Goal: Check status: Check status

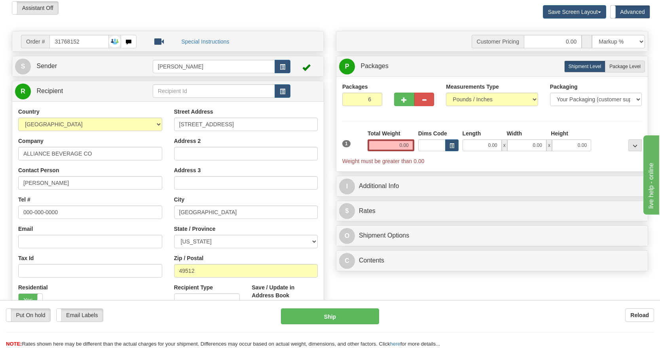
scroll to position [59, 0]
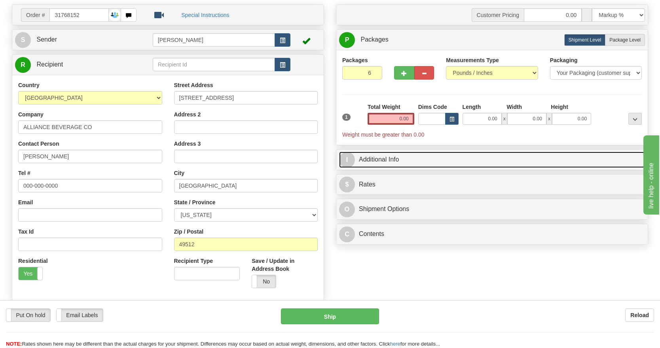
click at [422, 157] on link "I Additional Info" at bounding box center [492, 160] width 306 height 16
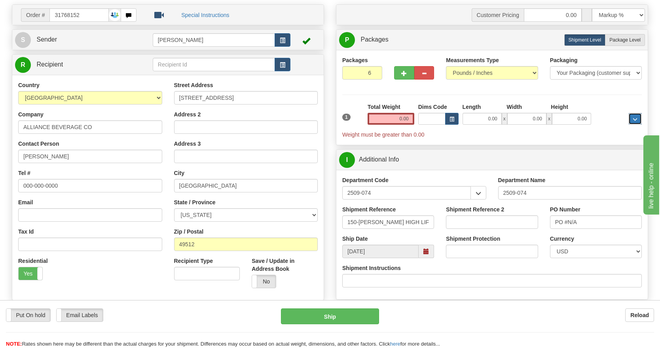
click at [633, 119] on span "..." at bounding box center [635, 119] width 5 height 4
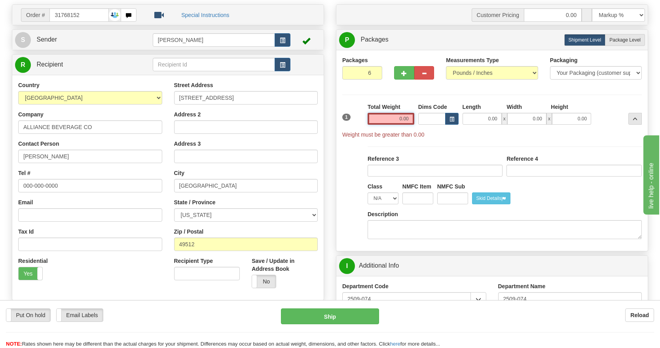
drag, startPoint x: 396, startPoint y: 117, endPoint x: 447, endPoint y: 130, distance: 52.8
click at [446, 130] on div "1 Total Weight 0.00 Dims Code x" at bounding box center [491, 121] width 303 height 36
type input "5.00"
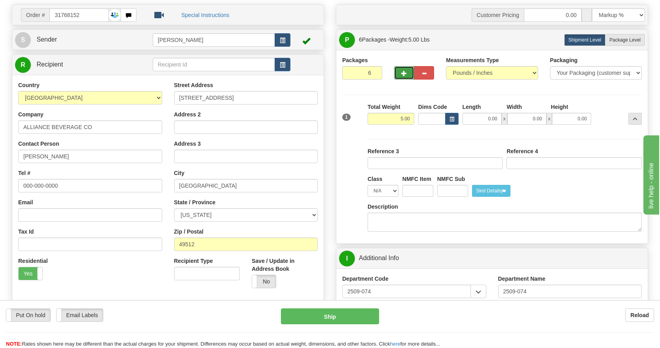
click at [407, 71] on button "button" at bounding box center [404, 72] width 20 height 13
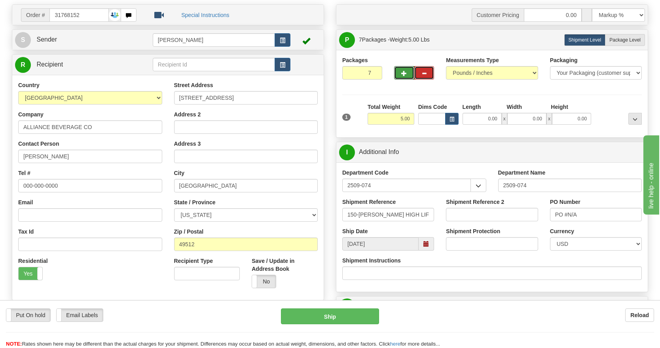
click at [423, 71] on span "button" at bounding box center [424, 73] width 6 height 5
type input "6"
click at [622, 40] on span "Package Level" at bounding box center [624, 40] width 31 height 6
radio input "true"
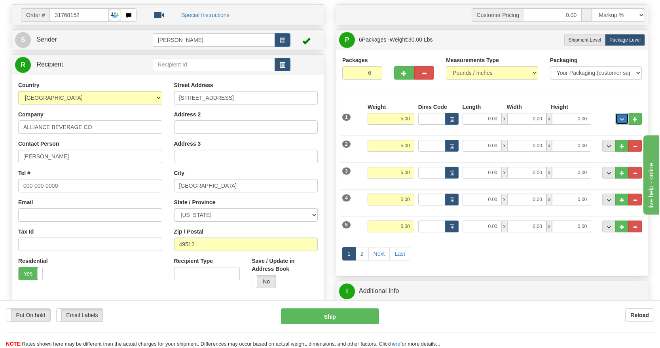
click at [621, 119] on span "..." at bounding box center [621, 119] width 5 height 4
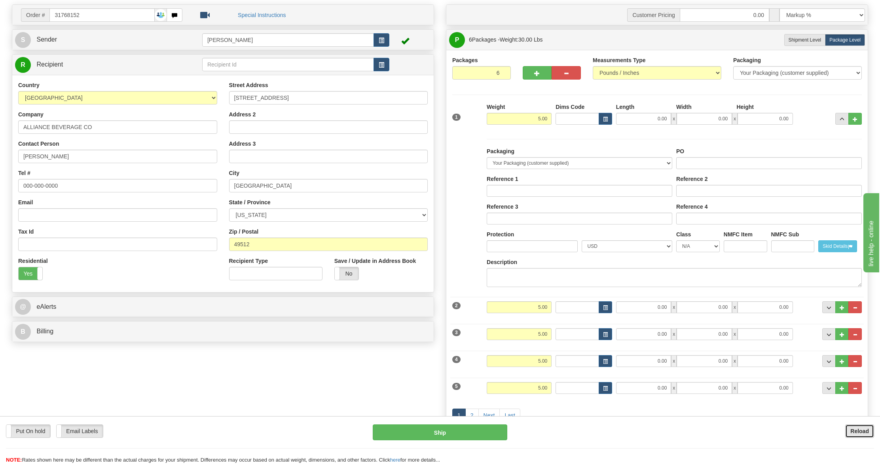
click at [659, 347] on b "Reload" at bounding box center [859, 431] width 19 height 6
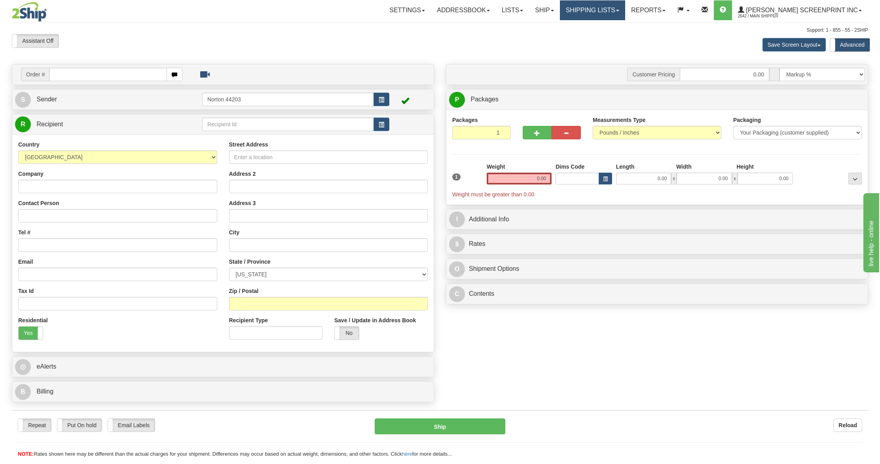
click at [625, 15] on link "Shipping lists" at bounding box center [592, 10] width 65 height 20
click at [596, 36] on span "Current Shipments" at bounding box center [578, 38] width 46 height 6
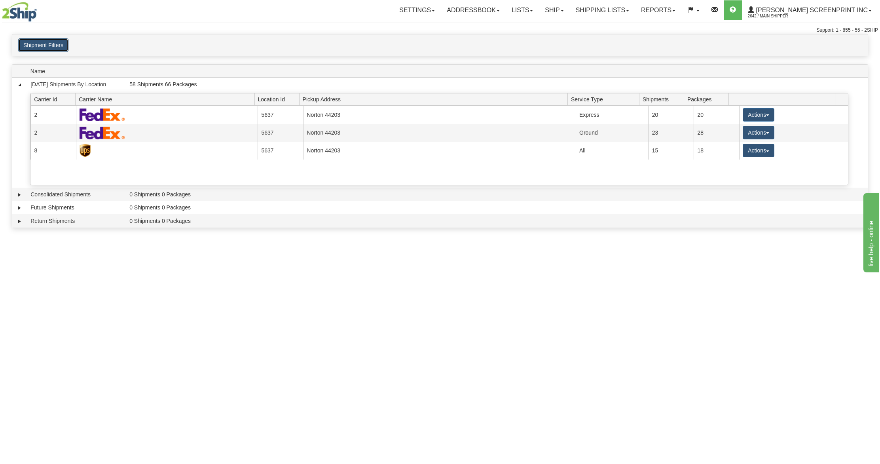
click at [46, 46] on button "Shipment Filters" at bounding box center [43, 44] width 50 height 13
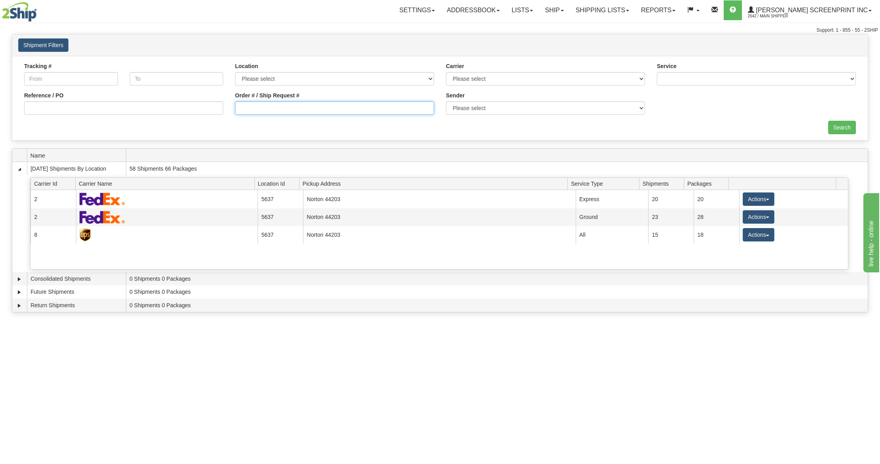
click at [258, 110] on input "Order # / Ship Request #" at bounding box center [334, 107] width 199 height 13
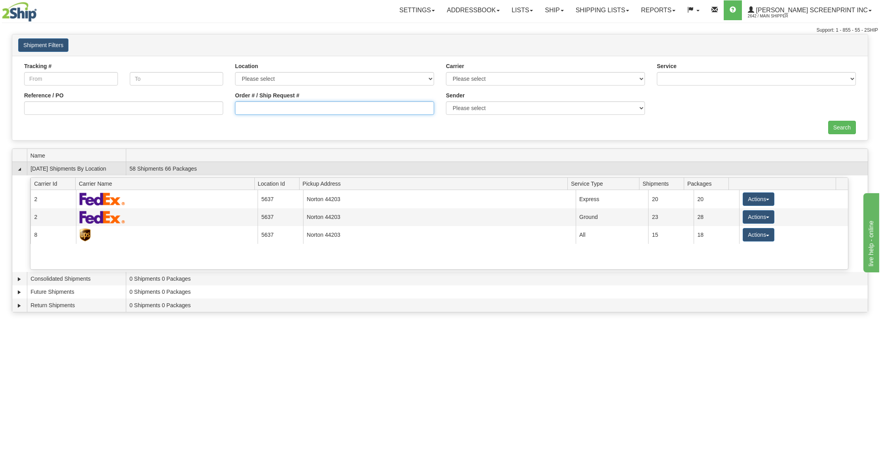
paste input "31768152"
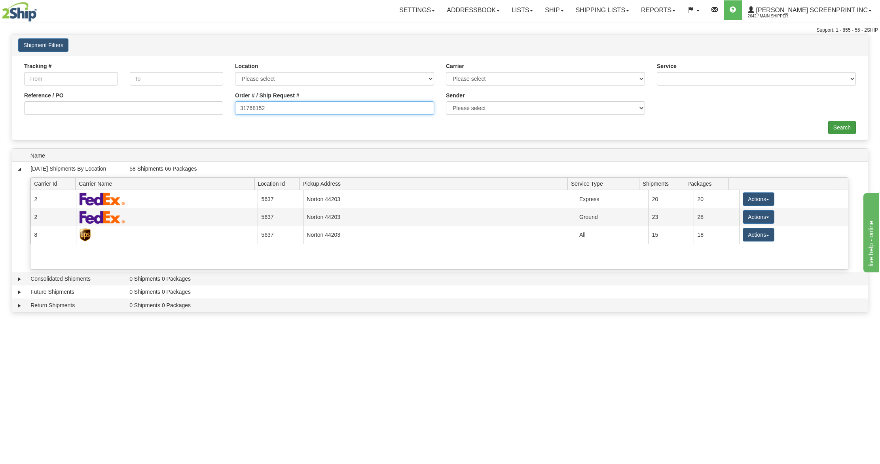
type input "31768152"
click at [835, 124] on input "Search" at bounding box center [842, 127] width 28 height 13
